Goal: Information Seeking & Learning: Compare options

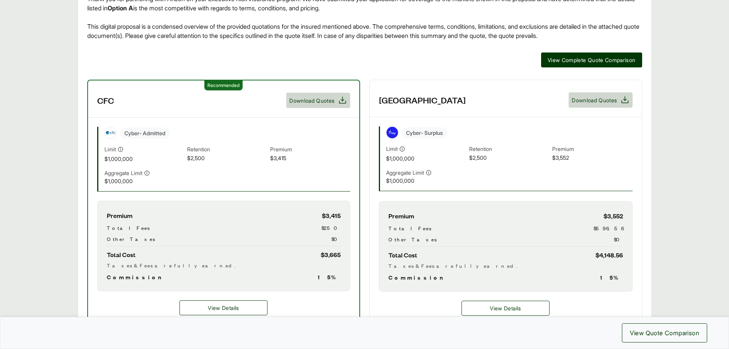
scroll to position [191, 0]
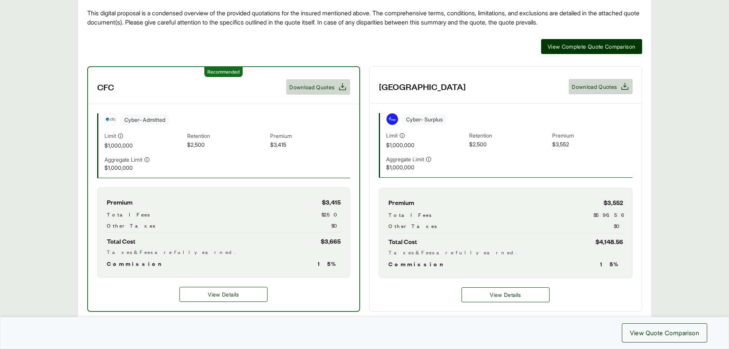
click at [293, 143] on div "Limit $1,000,000 Retention $2,500 Premium $3,415" at bounding box center [227, 141] width 246 height 18
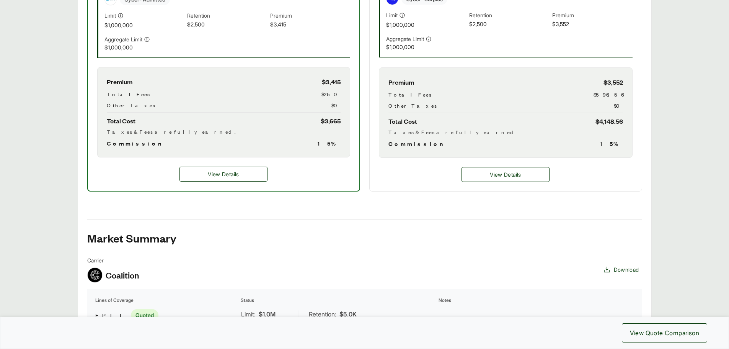
scroll to position [268, 0]
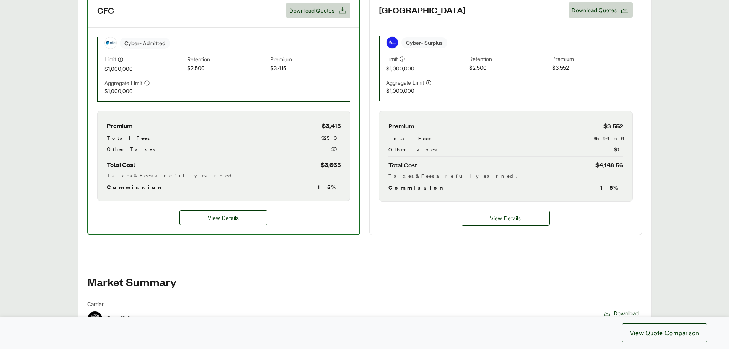
click at [336, 163] on div "Total Cost $3,665" at bounding box center [224, 164] width 234 height 10
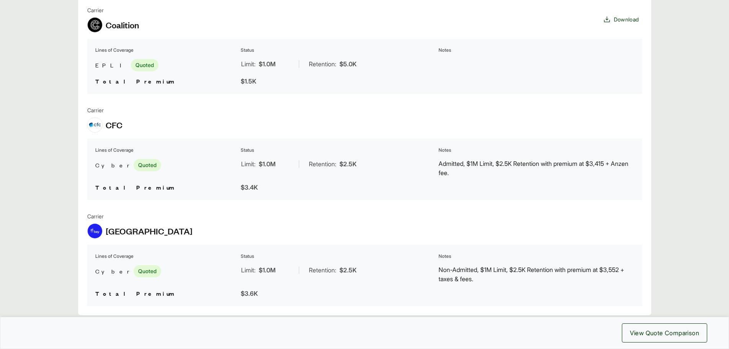
scroll to position [574, 0]
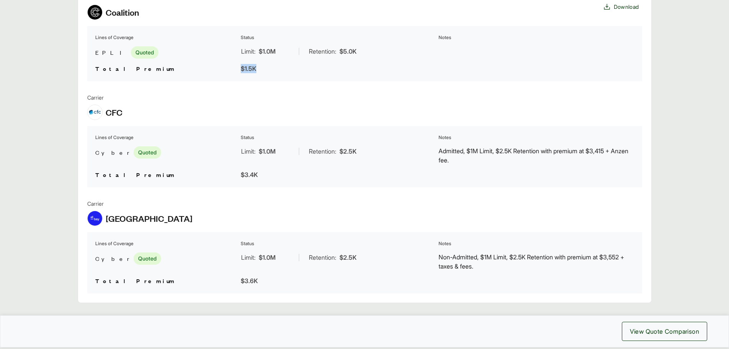
drag, startPoint x: 239, startPoint y: 68, endPoint x: 277, endPoint y: 70, distance: 38.7
click at [277, 70] on table "Lines of Coverage Status Notes EPLI Quoted Limit: $1.0M | Retention: $5.0K Tota…" at bounding box center [364, 53] width 555 height 55
click at [277, 70] on div "$1.5K" at bounding box center [339, 68] width 196 height 9
drag, startPoint x: 440, startPoint y: 151, endPoint x: 466, endPoint y: 150, distance: 25.6
click at [466, 150] on p "Admitted, $1M Limit, $2.5K Retention with premium at $3,415 + Anzen fee." at bounding box center [536, 155] width 196 height 18
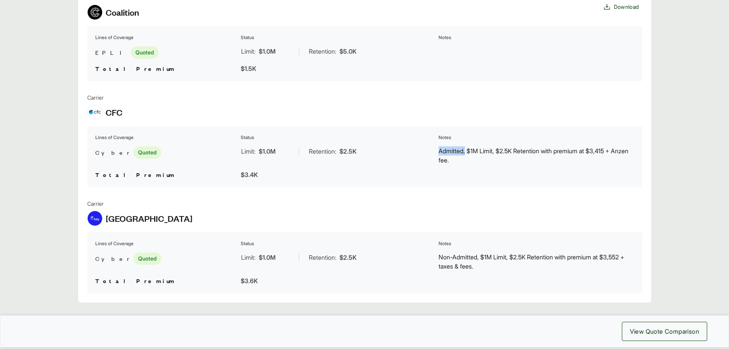
click at [456, 151] on p "Admitted, $1M Limit, $2.5K Retention with premium at $3,415 + Anzen fee." at bounding box center [536, 155] width 196 height 18
click at [666, 332] on span "View Quote Comparison" at bounding box center [664, 330] width 69 height 9
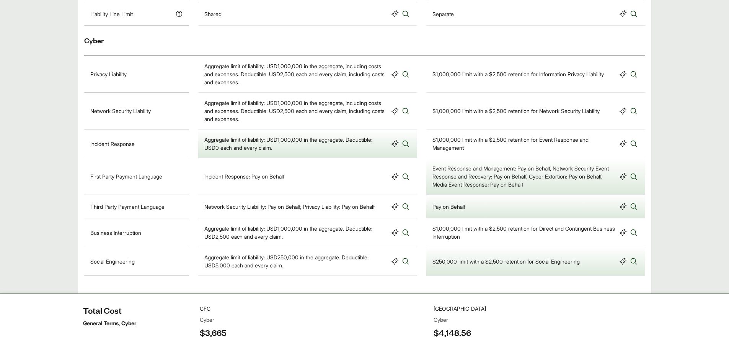
scroll to position [412, 0]
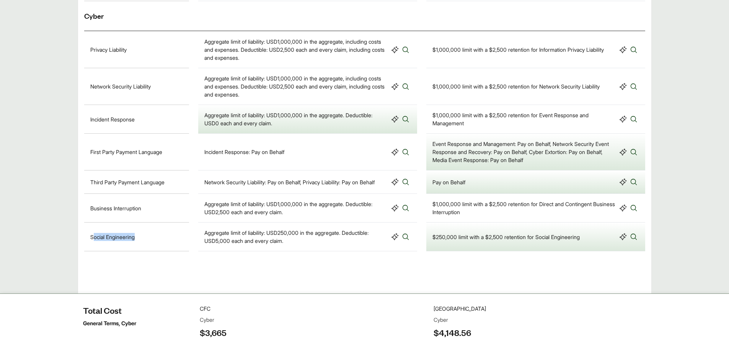
drag, startPoint x: 92, startPoint y: 236, endPoint x: 146, endPoint y: 240, distance: 54.0
click at [146, 240] on div "Social Engineering" at bounding box center [136, 236] width 105 height 29
click at [177, 236] on div "Social Engineering" at bounding box center [136, 236] width 105 height 29
drag, startPoint x: 275, startPoint y: 231, endPoint x: 304, endPoint y: 232, distance: 29.5
click at [304, 232] on div "Aggregate limit of liability: USD250,000 in the aggregate. Deductible: USD5,000…" at bounding box center [296, 236] width 184 height 16
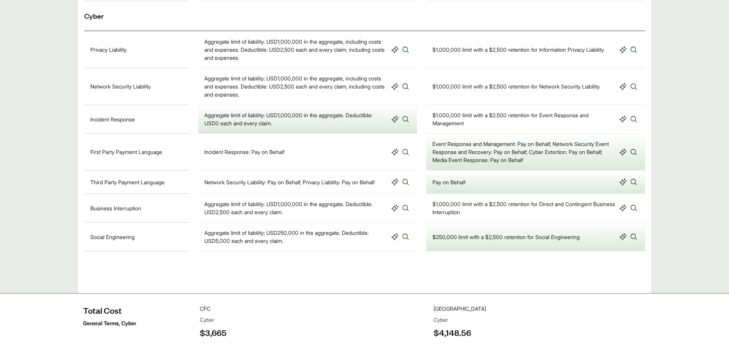
click at [288, 236] on div "Aggregate limit of liability: USD250,000 in the aggregate. Deductible: USD5,000…" at bounding box center [296, 236] width 184 height 16
drag, startPoint x: 269, startPoint y: 232, endPoint x: 295, endPoint y: 235, distance: 26.6
click at [295, 235] on div "Aggregate limit of liability: USD250,000 in the aggregate. Deductible: USD5,000…" at bounding box center [296, 236] width 184 height 16
click at [289, 239] on div "Aggregate limit of liability: USD250,000 in the aggregate. Deductible: USD5,000…" at bounding box center [296, 236] width 184 height 16
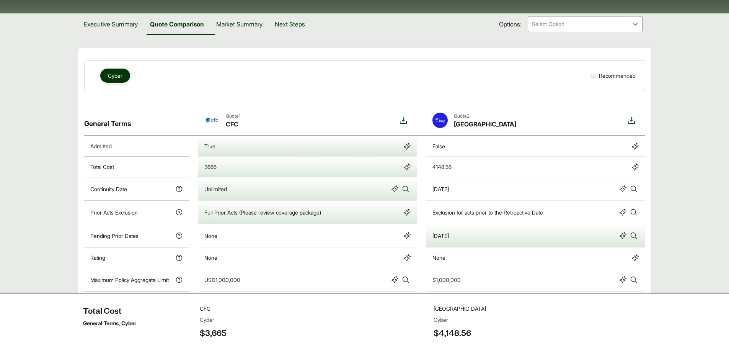
scroll to position [106, 0]
